Goal: Information Seeking & Learning: Check status

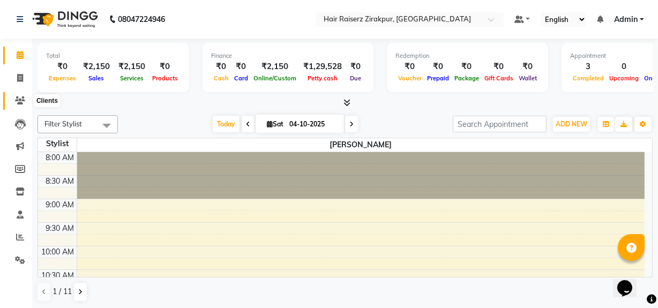
click at [17, 101] on icon at bounding box center [20, 100] width 10 height 8
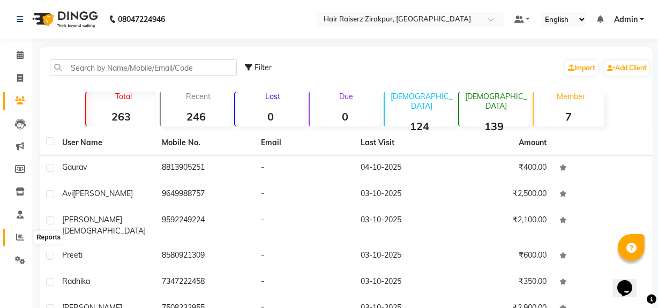
click at [20, 236] on icon at bounding box center [20, 237] width 8 height 8
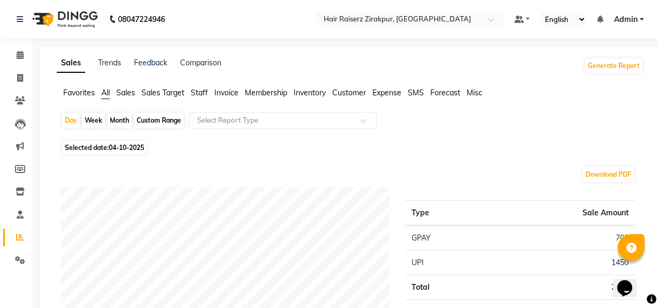
click at [154, 121] on div "Custom Range" at bounding box center [159, 120] width 50 height 15
select select "10"
select select "2025"
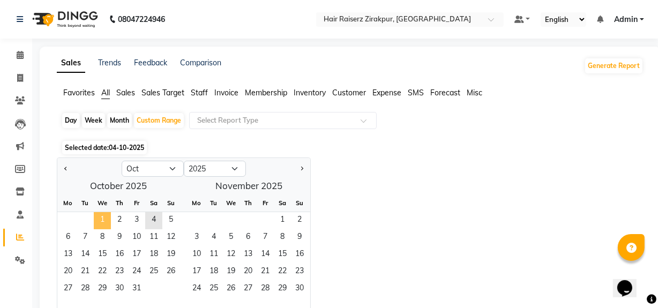
click at [102, 215] on span "1" at bounding box center [102, 220] width 17 height 17
click at [62, 166] on button "Previous month" at bounding box center [66, 168] width 9 height 17
select select "9"
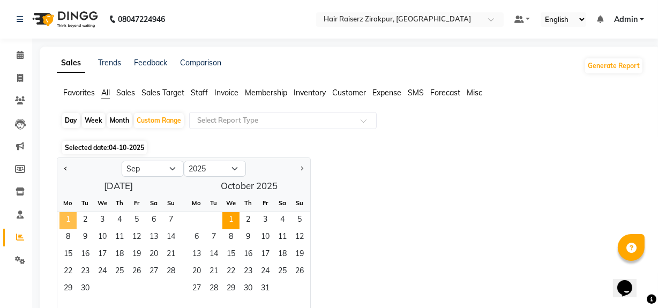
click at [70, 221] on span "1" at bounding box center [67, 220] width 17 height 17
click at [84, 291] on span "30" at bounding box center [85, 289] width 17 height 17
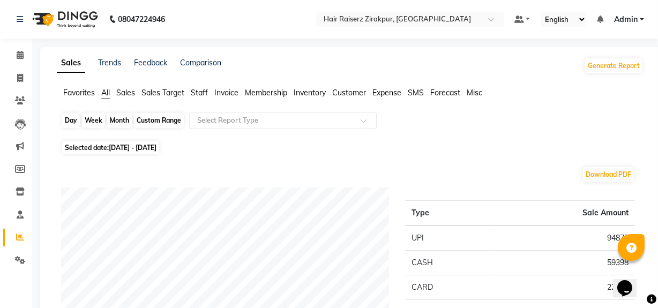
click at [145, 117] on div "Custom Range" at bounding box center [159, 120] width 50 height 15
select select "9"
select select "2025"
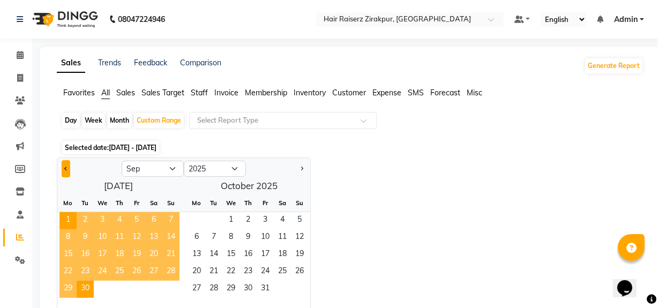
click at [67, 165] on button "Previous month" at bounding box center [66, 168] width 9 height 17
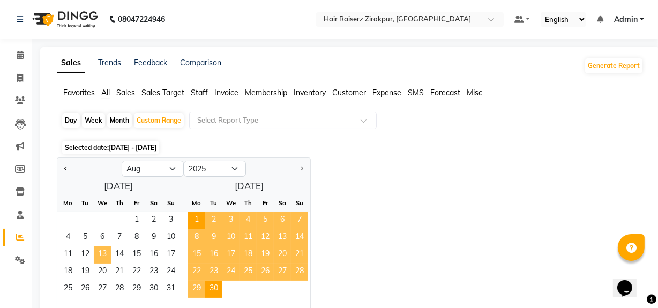
click at [108, 253] on span "13" at bounding box center [102, 254] width 17 height 17
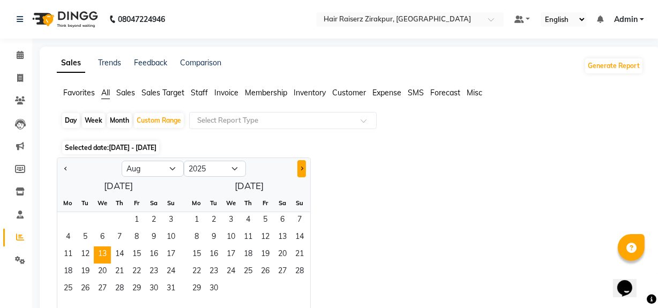
click at [300, 166] on button "Next month" at bounding box center [301, 168] width 9 height 17
select select "9"
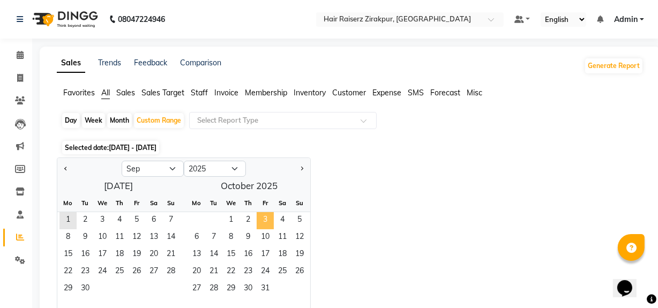
click at [268, 218] on span "3" at bounding box center [265, 220] width 17 height 17
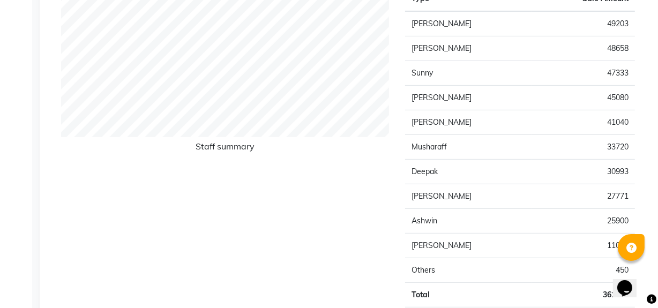
scroll to position [430, 0]
